Goal: Navigation & Orientation: Understand site structure

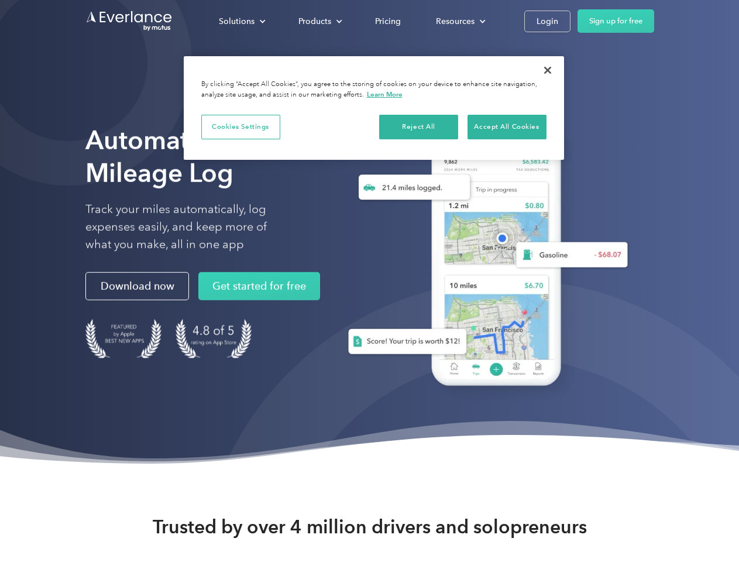
click at [242, 21] on div "Solutions" at bounding box center [237, 21] width 36 height 15
click at [319, 21] on div "Products" at bounding box center [315, 21] width 33 height 15
click at [460, 21] on div "Resources" at bounding box center [455, 21] width 39 height 15
click at [241, 126] on button "Cookies Settings" at bounding box center [240, 127] width 79 height 25
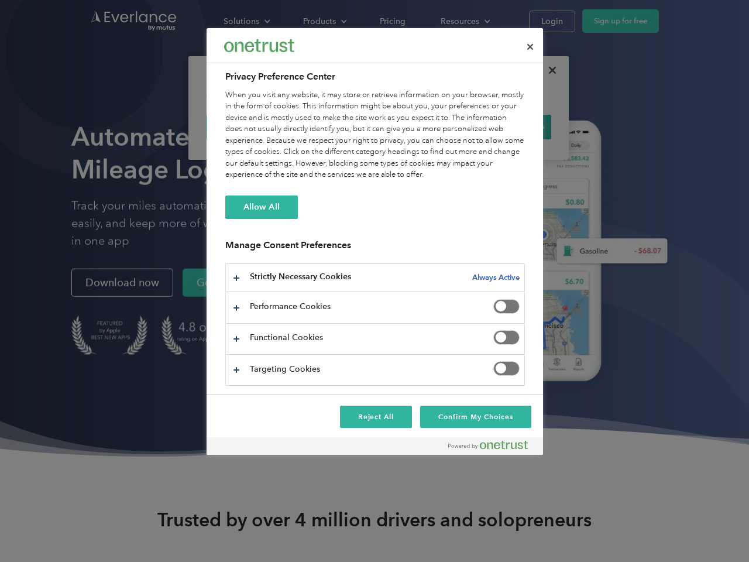
click at [419, 126] on div "When you visit any website, it may store or retrieve information on your browse…" at bounding box center [375, 135] width 300 height 91
click at [507, 126] on div "When you visit any website, it may store or retrieve information on your browse…" at bounding box center [375, 135] width 300 height 91
click at [548, 70] on div at bounding box center [374, 281] width 749 height 562
